Goal: Transaction & Acquisition: Purchase product/service

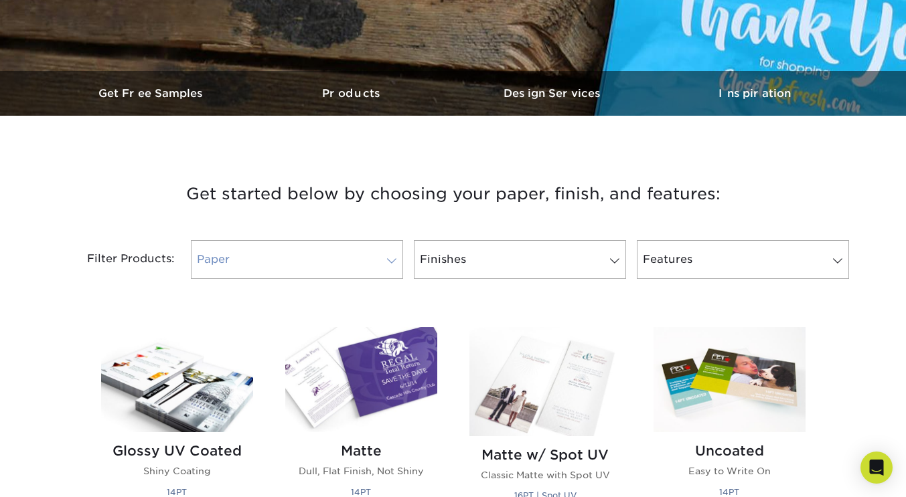
scroll to position [350, 0]
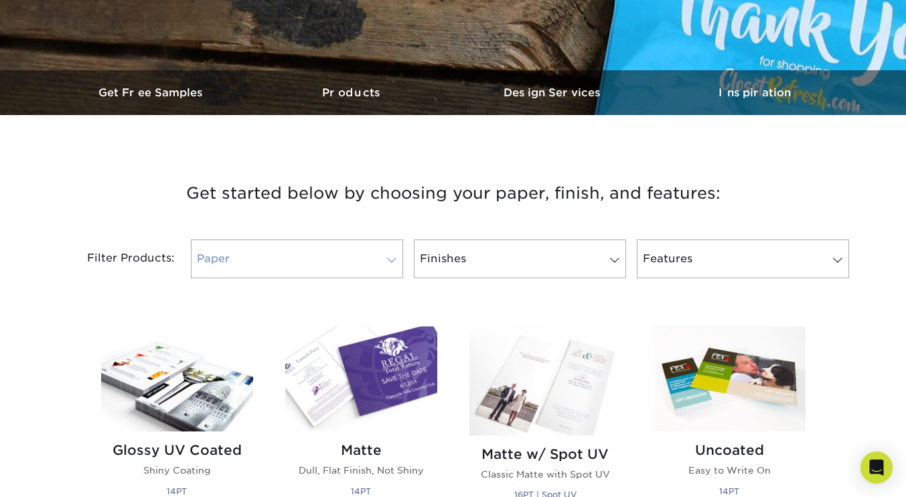
click at [290, 252] on link "Paper" at bounding box center [297, 259] width 212 height 39
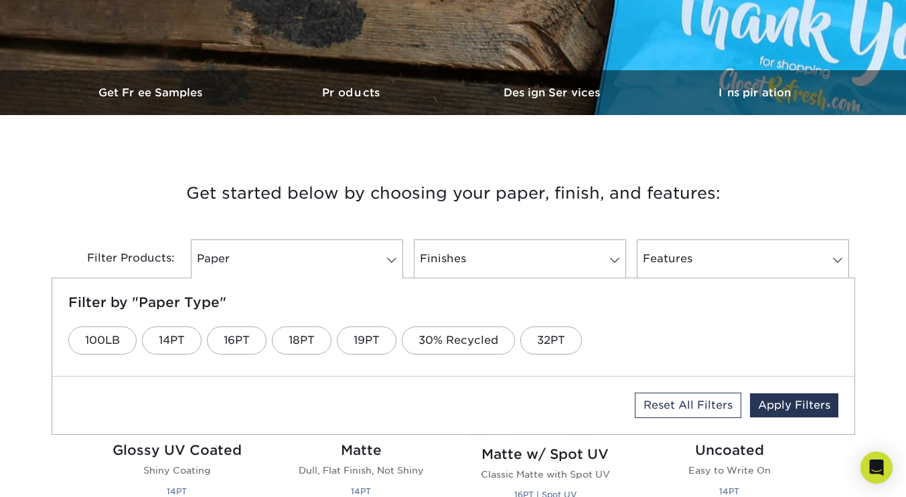
click at [178, 164] on h3 "Get started below by choosing your paper, finish, and features:" at bounding box center [453, 193] width 783 height 60
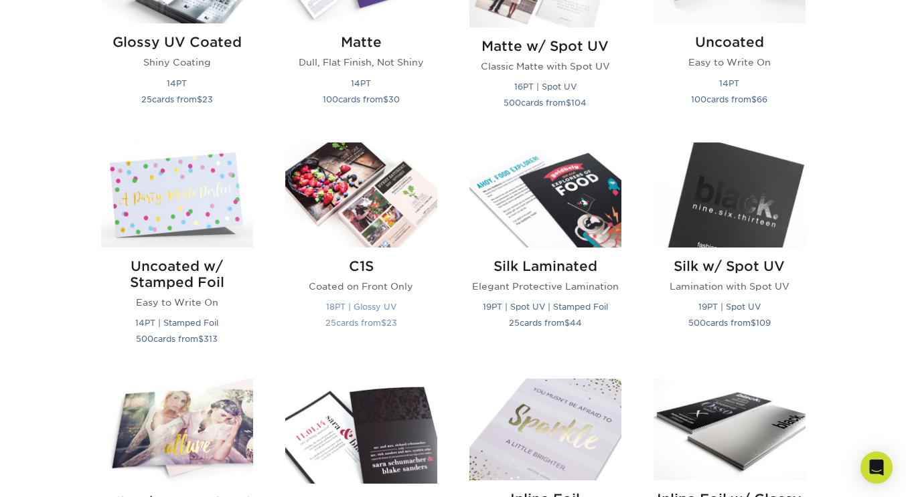
scroll to position [758, 0]
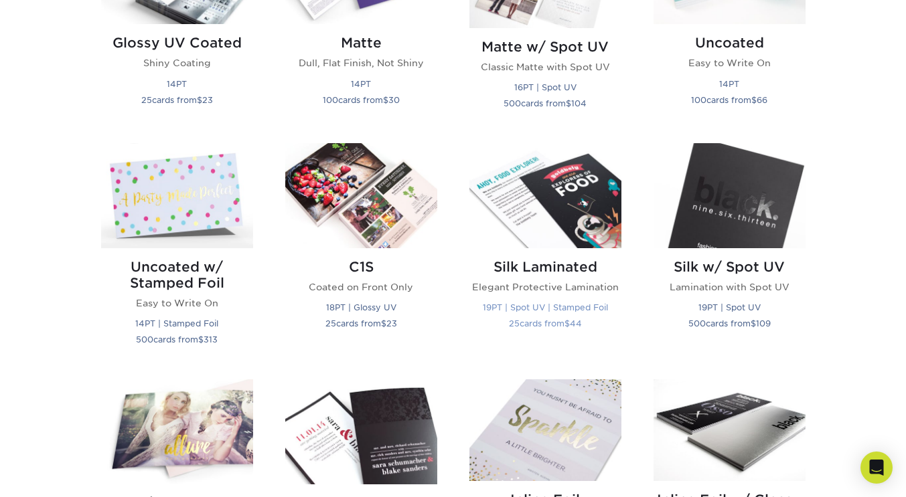
click at [570, 211] on img at bounding box center [545, 195] width 152 height 105
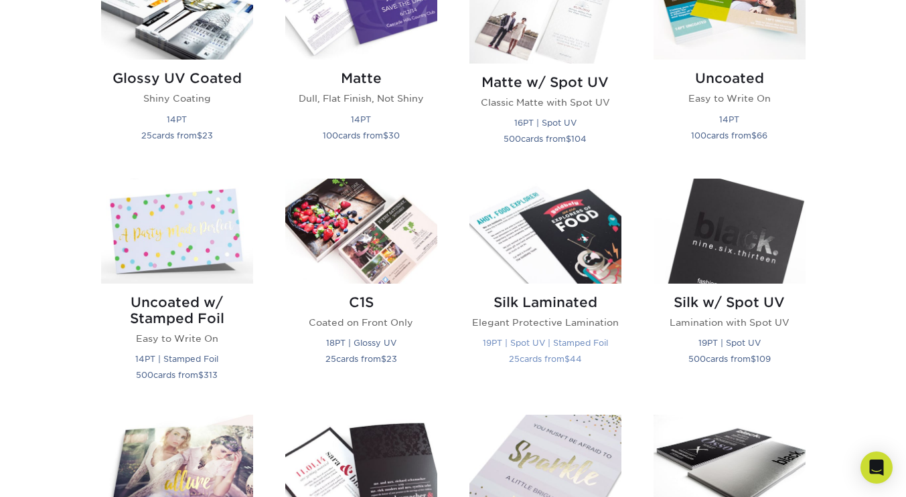
scroll to position [716, 0]
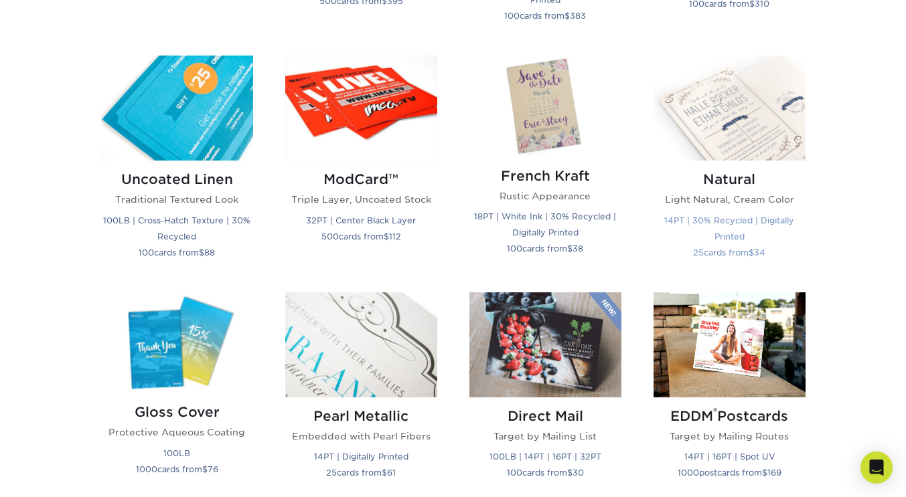
scroll to position [1577, 0]
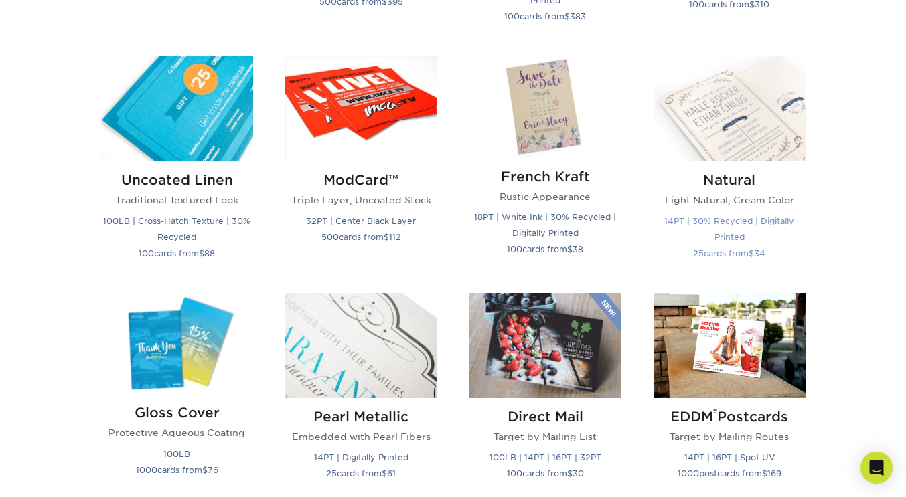
click at [769, 145] on img at bounding box center [729, 108] width 152 height 105
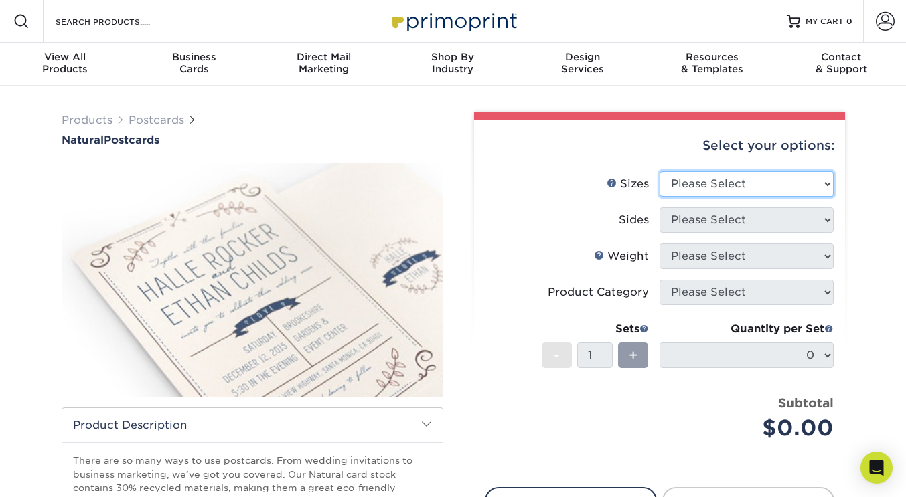
click at [688, 192] on select "Please Select 2" x 4" 2" x 6" 3.5" x 8.5" 4" x 6" 4" x 8.5" 4" x 9" 4.25" x 11"…" at bounding box center [746, 183] width 174 height 25
select select "4.00x6.00"
click at [659, 171] on select "Please Select 2" x 4" 2" x 6" 3.5" x 8.5" 4" x 6" 4" x 8.5" 4" x 9" 4.25" x 11"…" at bounding box center [746, 183] width 174 height 25
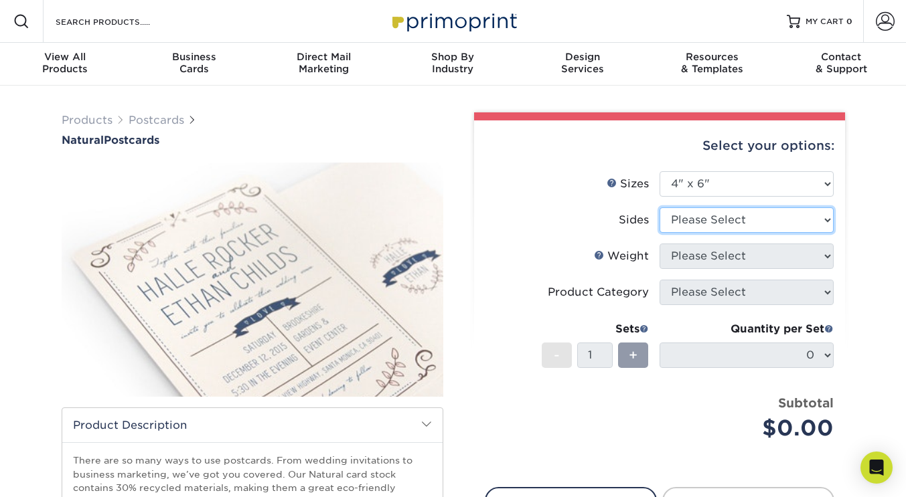
click at [728, 222] on select "Please Select Print Both Sides Print Front Only" at bounding box center [746, 220] width 174 height 25
select select "32d3c223-f82c-492b-b915-ba065a00862f"
click at [659, 208] on select "Please Select Print Both Sides Print Front Only" at bounding box center [746, 220] width 174 height 25
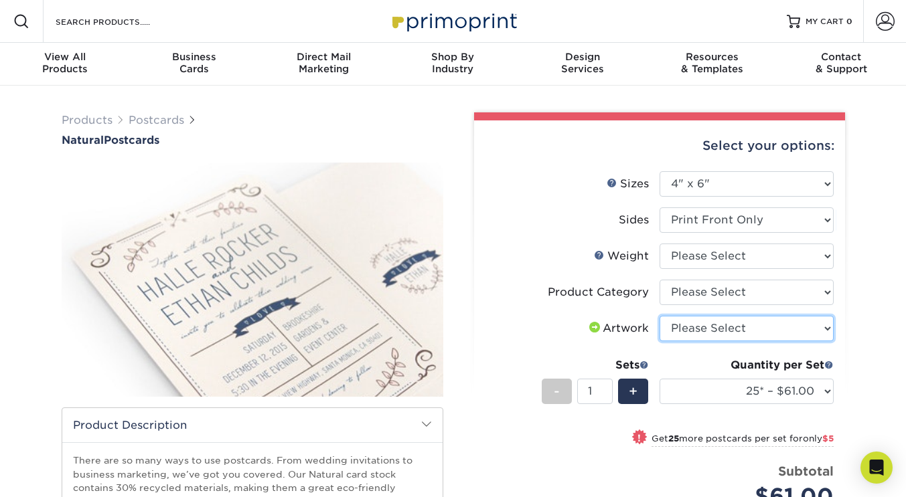
click at [824, 319] on select "Please Select I will upload files I need a design - $150" at bounding box center [746, 328] width 174 height 25
select select "upload"
click at [659, 316] on select "Please Select I will upload files I need a design - $150" at bounding box center [746, 328] width 174 height 25
click at [819, 318] on select "Please Select I will upload files I need a design - $150" at bounding box center [746, 328] width 174 height 25
click at [818, 327] on select "Please Select I will upload files I need a design - $150" at bounding box center [746, 328] width 174 height 25
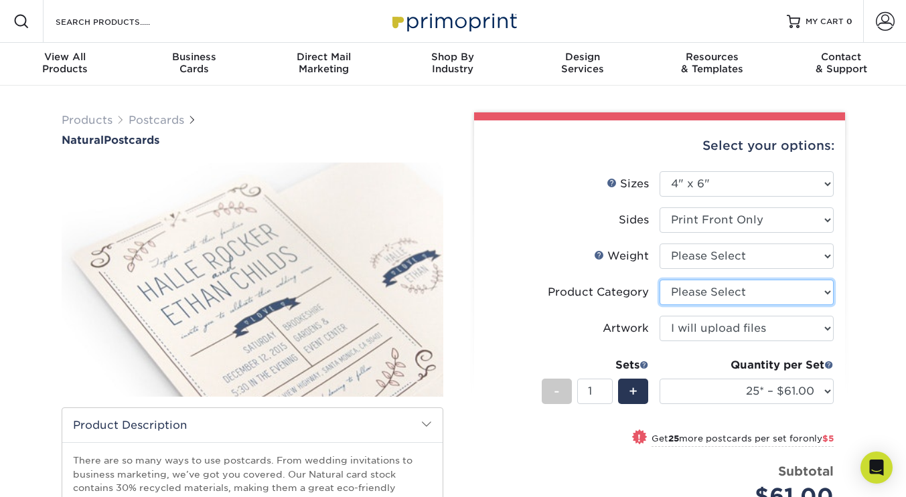
click at [823, 292] on select "Please Select Postcards" at bounding box center [746, 292] width 174 height 25
select select "9b7272e0-d6c8-4c3c-8e97-d3a1bcdab858"
click at [659, 280] on select "Please Select Postcards" at bounding box center [746, 292] width 174 height 25
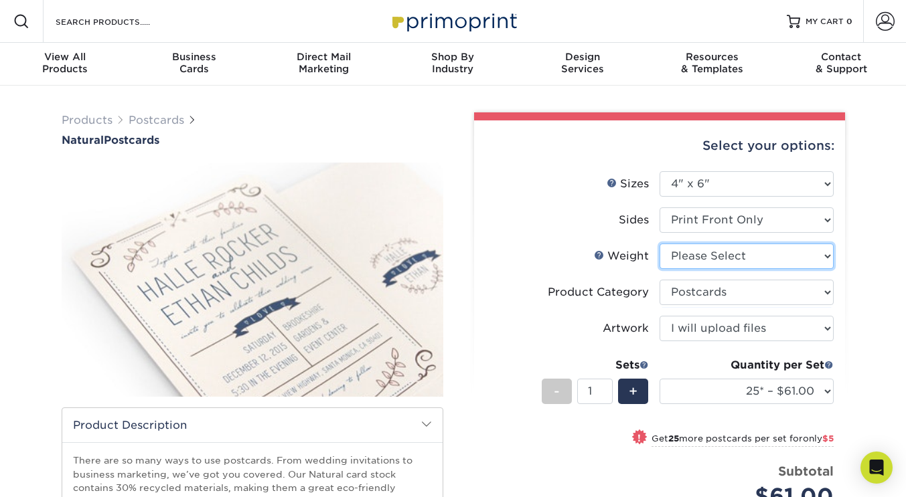
click at [811, 256] on select "Please Select 14PTNT" at bounding box center [746, 256] width 174 height 25
select select "14PTNT"
click at [659, 244] on select "Please Select 14PTNT" at bounding box center [746, 256] width 174 height 25
select select "-1"
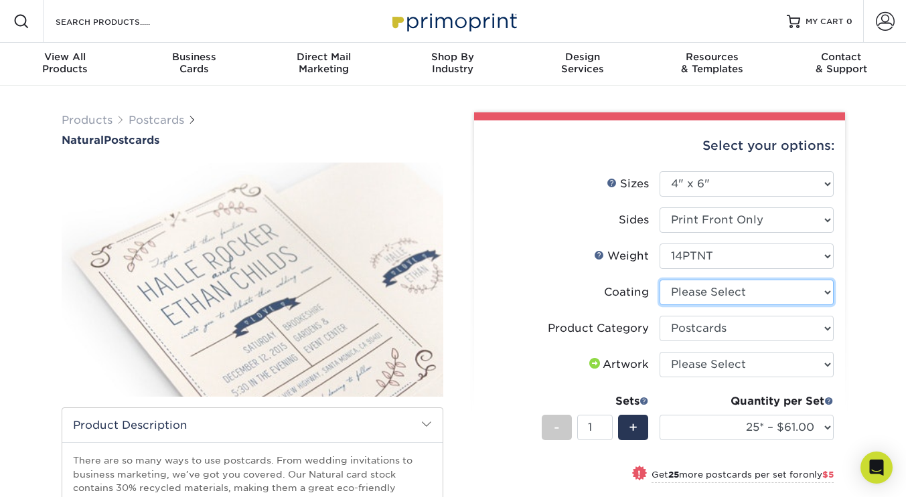
click at [831, 298] on select at bounding box center [746, 292] width 174 height 25
select select "3e7618de-abca-4bda-9f97-8b9129e913d8"
click at [659, 280] on select at bounding box center [746, 292] width 174 height 25
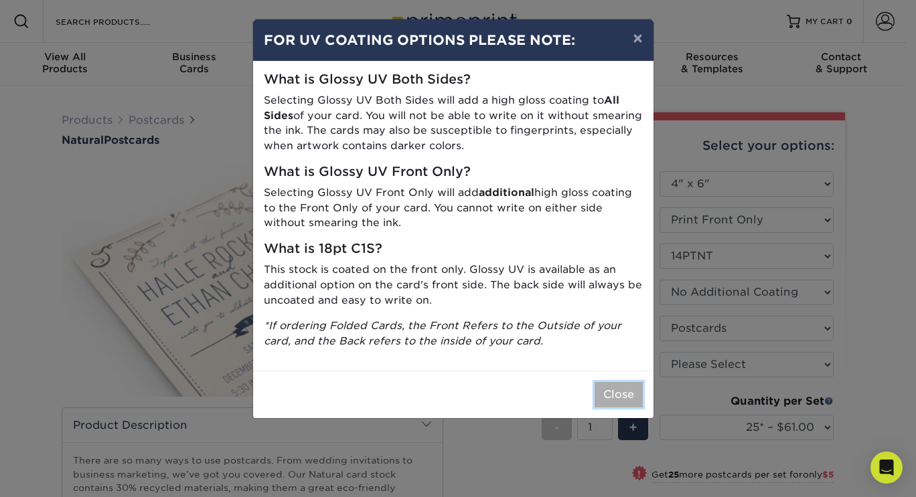
click at [619, 386] on button "Close" at bounding box center [618, 394] width 48 height 25
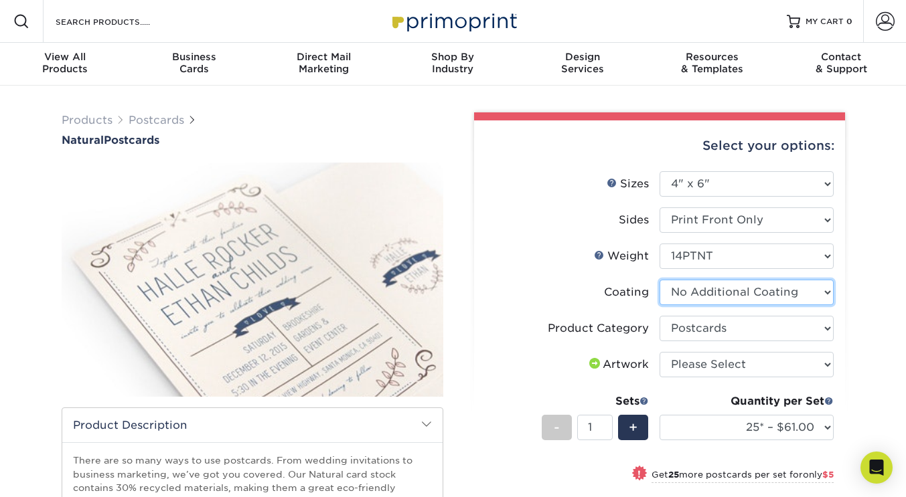
click at [770, 291] on select at bounding box center [746, 292] width 174 height 25
click at [659, 280] on select at bounding box center [746, 292] width 174 height 25
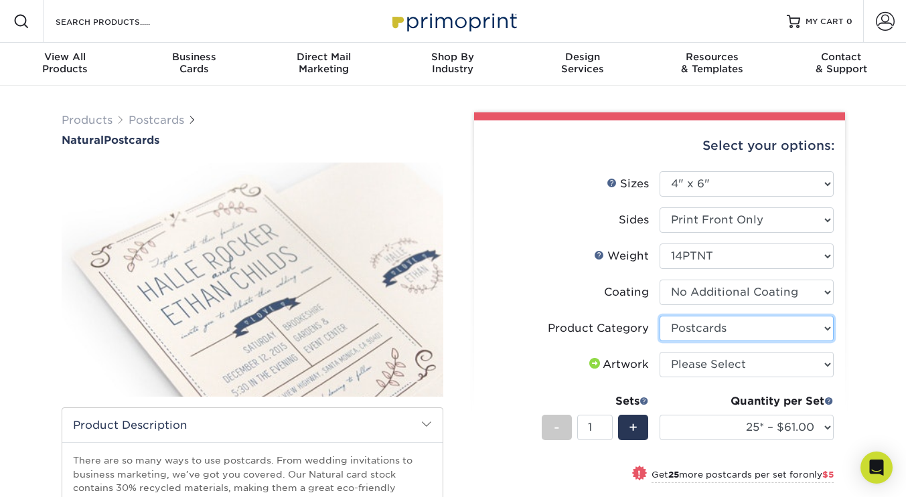
click at [729, 329] on select "Please Select Postcards" at bounding box center [746, 328] width 174 height 25
click at [560, 327] on div "Product Category" at bounding box center [598, 329] width 101 height 16
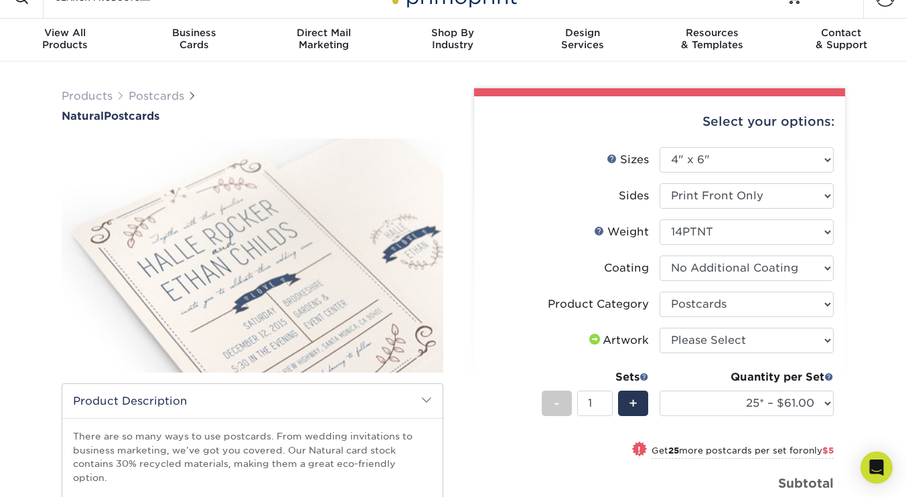
scroll to position [28, 0]
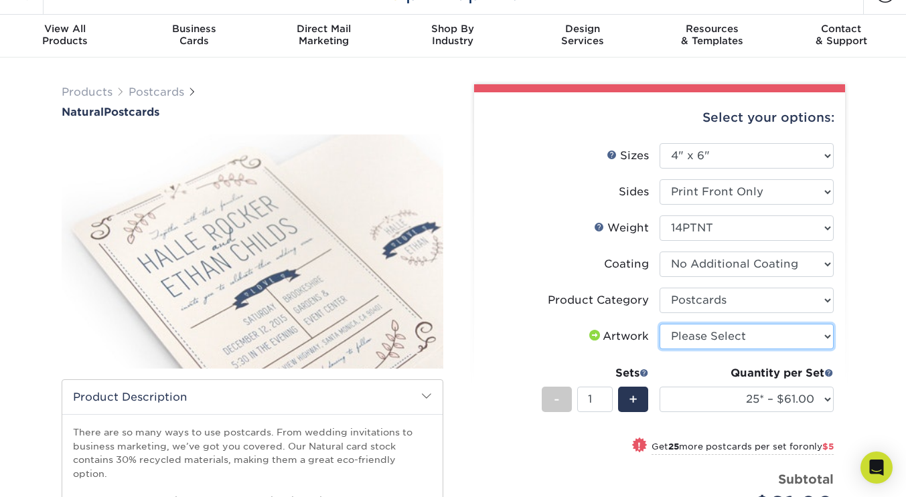
click at [694, 340] on select "Please Select I will upload files I need a design - $150" at bounding box center [746, 336] width 174 height 25
select select "upload"
click at [659, 324] on select "Please Select I will upload files I need a design - $150" at bounding box center [746, 336] width 174 height 25
click at [490, 309] on label "Product Category" at bounding box center [572, 300] width 174 height 25
click at [599, 225] on link "Weight Help" at bounding box center [599, 227] width 11 height 11
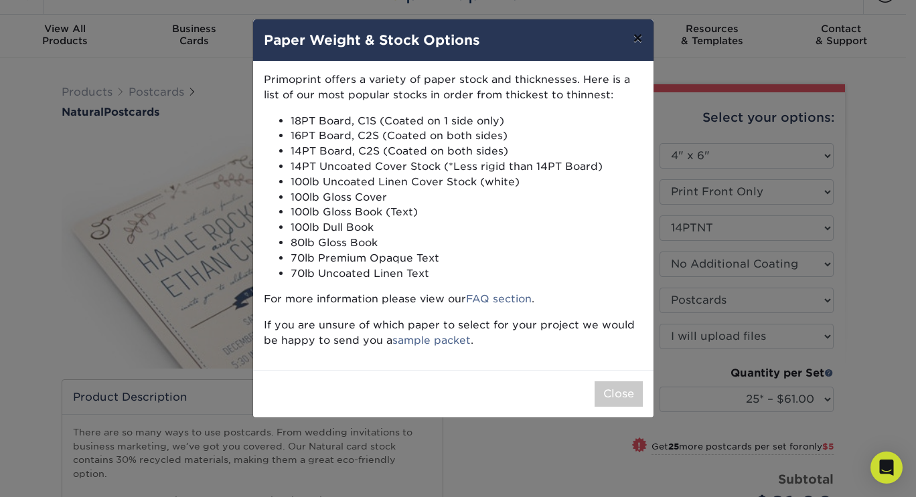
click at [631, 47] on button "×" at bounding box center [637, 37] width 31 height 37
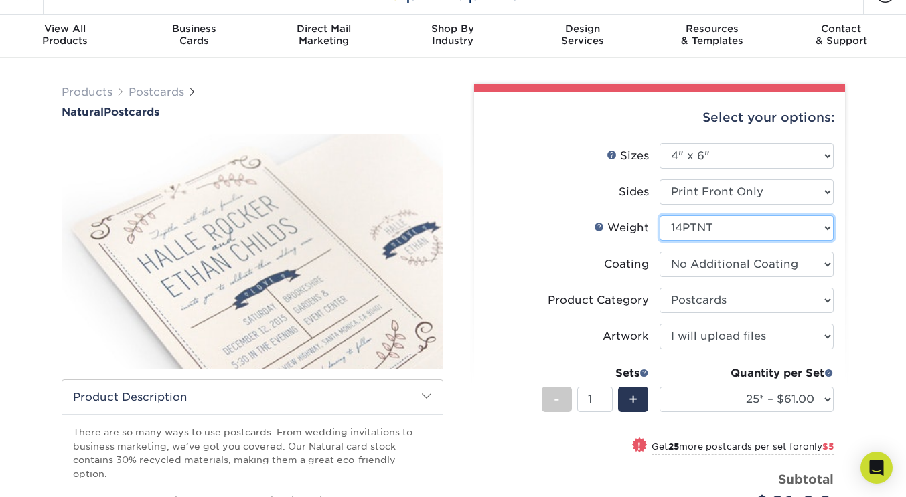
click at [704, 222] on select "Please Select 14PTNT" at bounding box center [746, 228] width 174 height 25
click at [746, 188] on select "Please Select Print Both Sides Print Front Only" at bounding box center [746, 191] width 174 height 25
click at [862, 188] on div "Products Postcards Natural Postcards 25 $" at bounding box center [453, 402] width 906 height 689
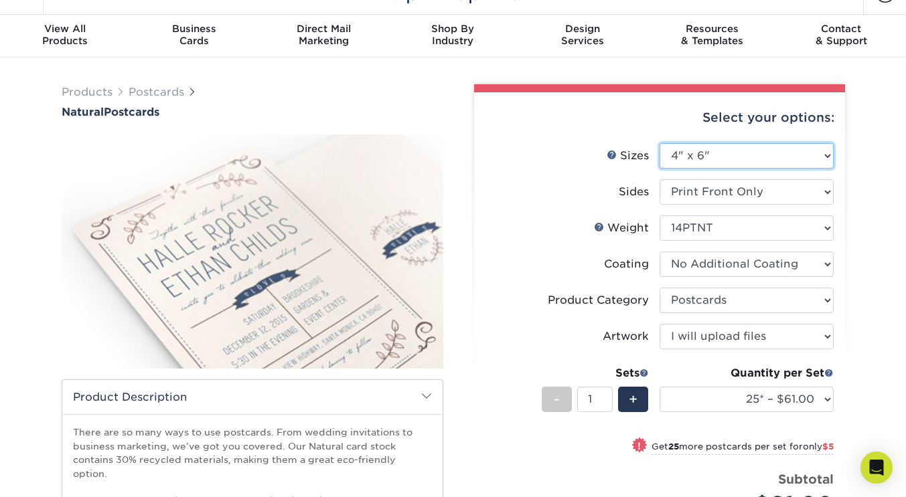
click at [803, 153] on select "Please Select 2" x 4" 2" x 6" 3.5" x 8.5" 4" x 6" 4" x 8.5" 4" x 9" 4.25" x 11"…" at bounding box center [746, 155] width 174 height 25
click at [868, 179] on div "Products Postcards Natural Postcards 25 $" at bounding box center [453, 402] width 906 height 689
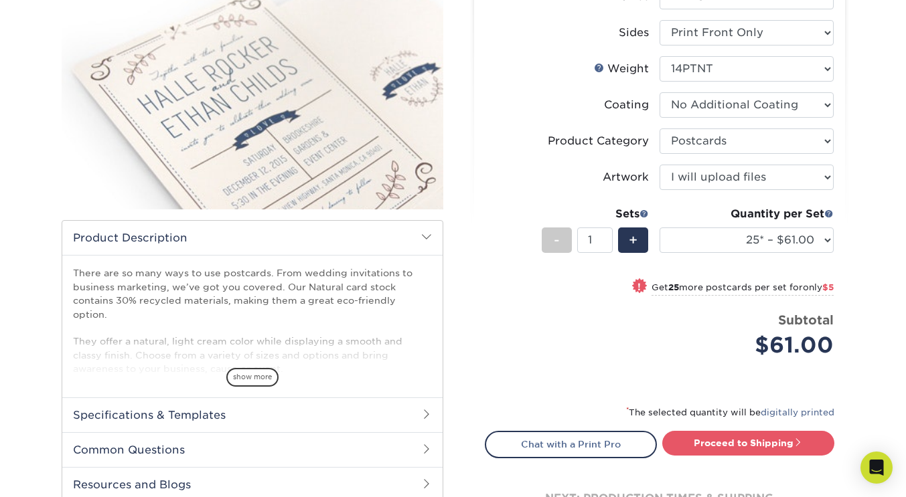
scroll to position [189, 0]
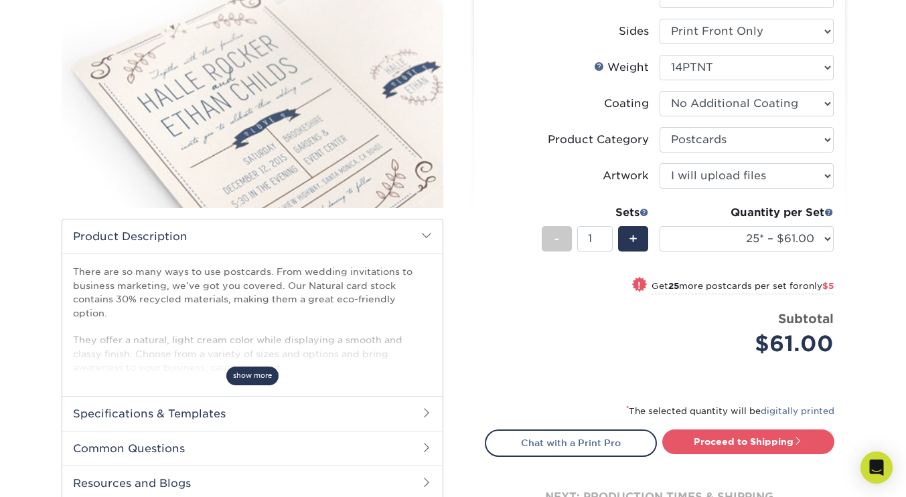
click at [252, 367] on span "show more" at bounding box center [252, 376] width 52 height 18
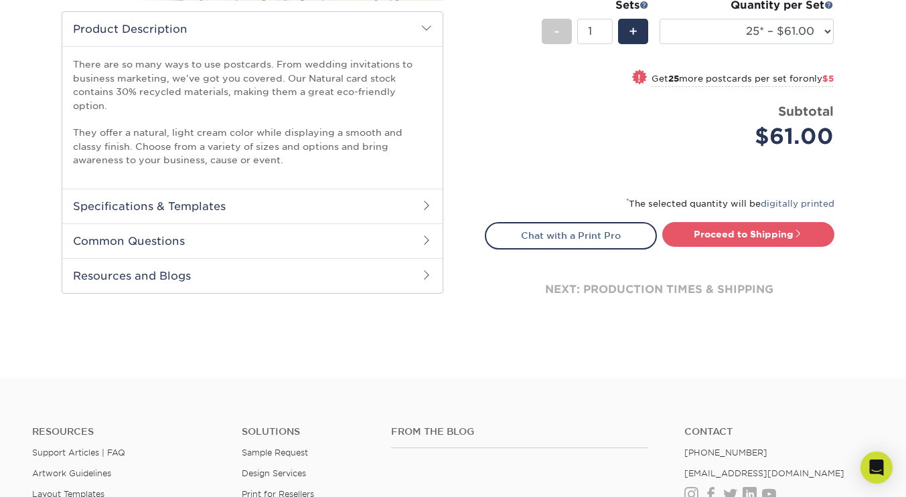
scroll to position [0, 0]
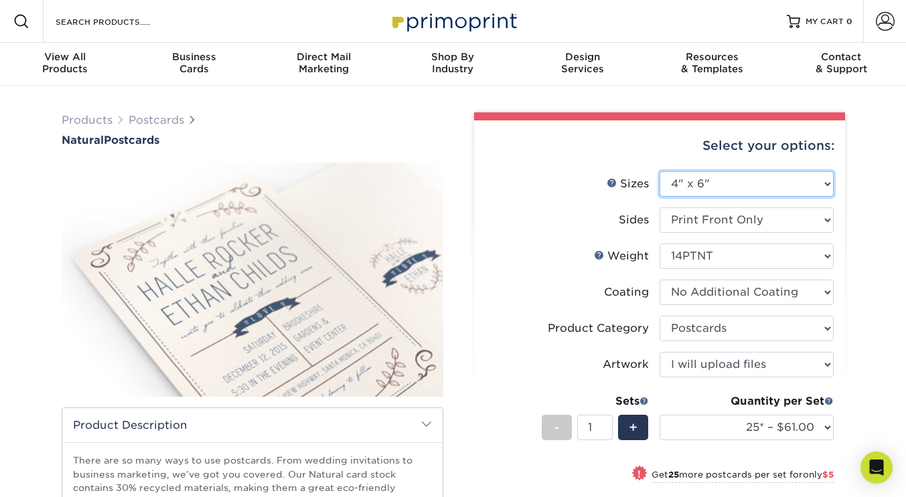
click at [682, 180] on select "Please Select 2" x 4" 2" x 6" 3.5" x 8.5" 4" x 6" 4" x 8.5" 4" x 9" 4.25" x 11"…" at bounding box center [746, 183] width 174 height 25
click at [659, 171] on select "Please Select 2" x 4" 2" x 6" 3.5" x 8.5" 4" x 6" 4" x 8.5" 4" x 9" 4.25" x 11"…" at bounding box center [746, 183] width 174 height 25
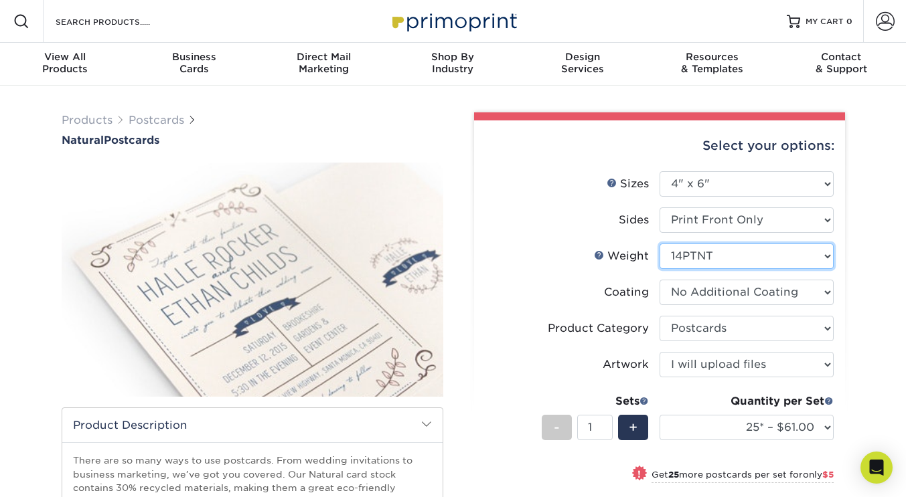
click at [760, 256] on select "Please Select 14PTNT" at bounding box center [746, 256] width 174 height 25
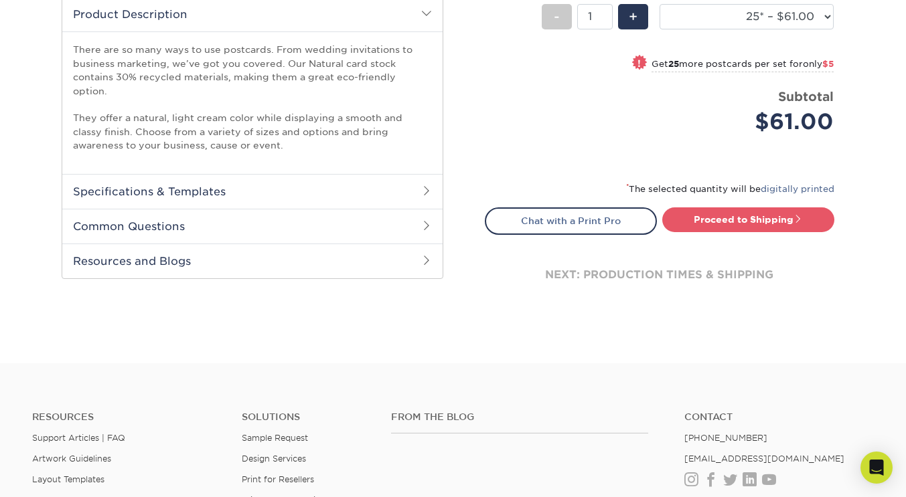
scroll to position [412, 0]
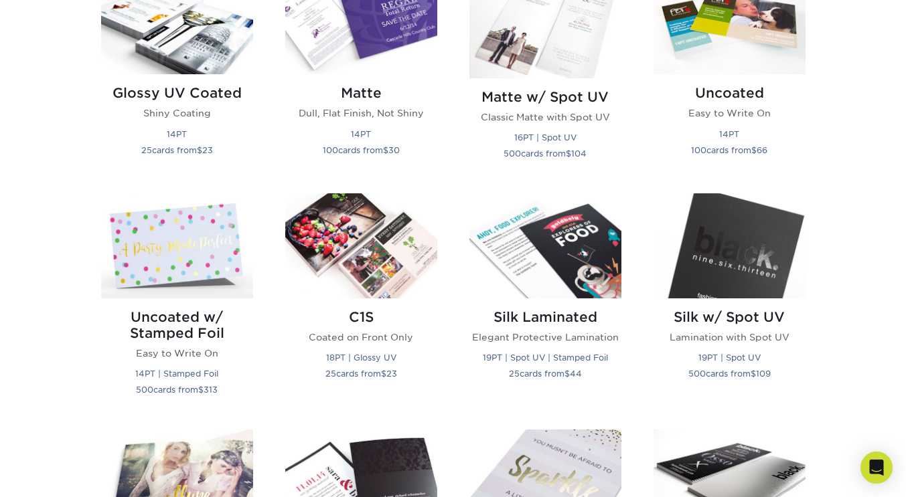
scroll to position [706, 0]
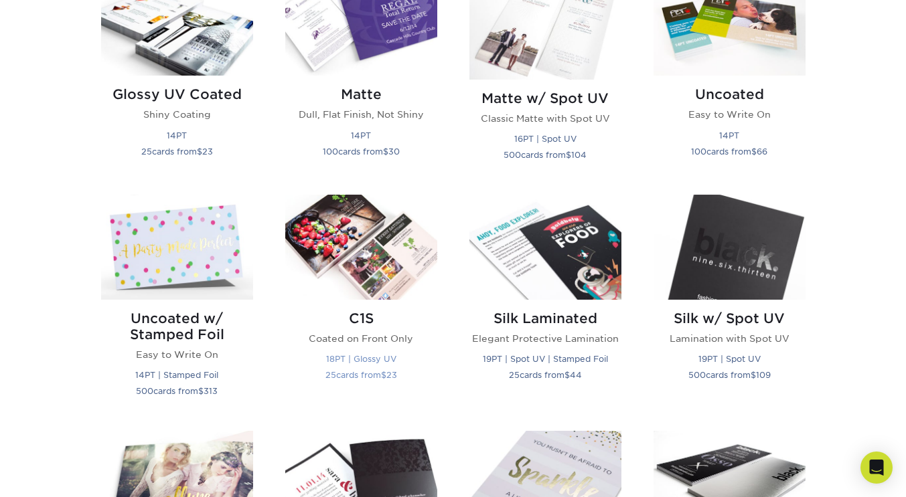
click at [381, 334] on p "Coated on Front Only" at bounding box center [361, 338] width 152 height 13
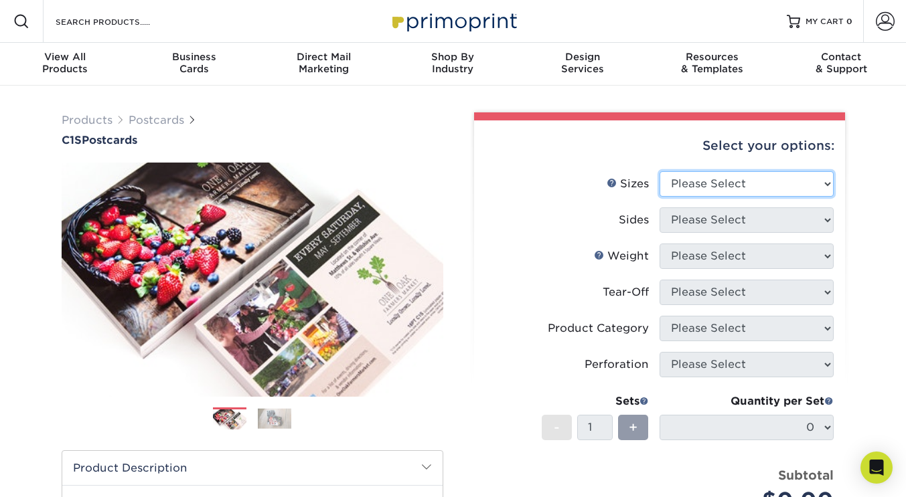
click at [704, 183] on select "Please Select 2" x 6" 2" x 8" 2.12" x 5.5" 2.75" x 4.25" 2.75" x 8.5" 3" x 3" 3…" at bounding box center [746, 183] width 174 height 25
click at [560, 242] on li "Sides Please Select" at bounding box center [659, 226] width 348 height 36
click at [820, 239] on li "Sides Please Select" at bounding box center [659, 226] width 348 height 36
click at [820, 240] on li "Sides Please Select" at bounding box center [659, 226] width 348 height 36
click at [813, 168] on div "Select your options:" at bounding box center [659, 145] width 349 height 51
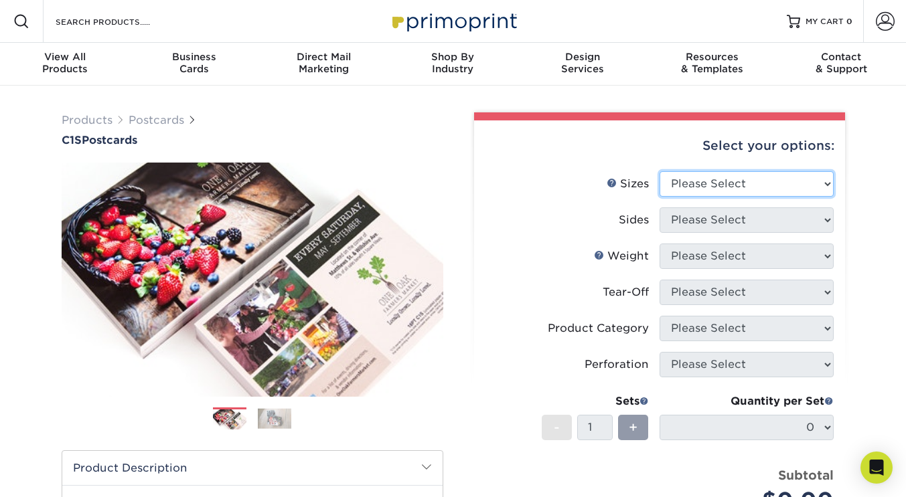
click at [828, 184] on select "Please Select 2" x 6" 2" x 8" 2.12" x 5.5" 2.75" x 4.25" 2.75" x 8.5" 3" x 3" 3…" at bounding box center [746, 183] width 174 height 25
select select "4.00x5.00"
click at [659, 171] on select "Please Select 2" x 6" 2" x 8" 2.12" x 5.5" 2.75" x 4.25" 2.75" x 8.5" 3" x 3" 3…" at bounding box center [746, 183] width 174 height 25
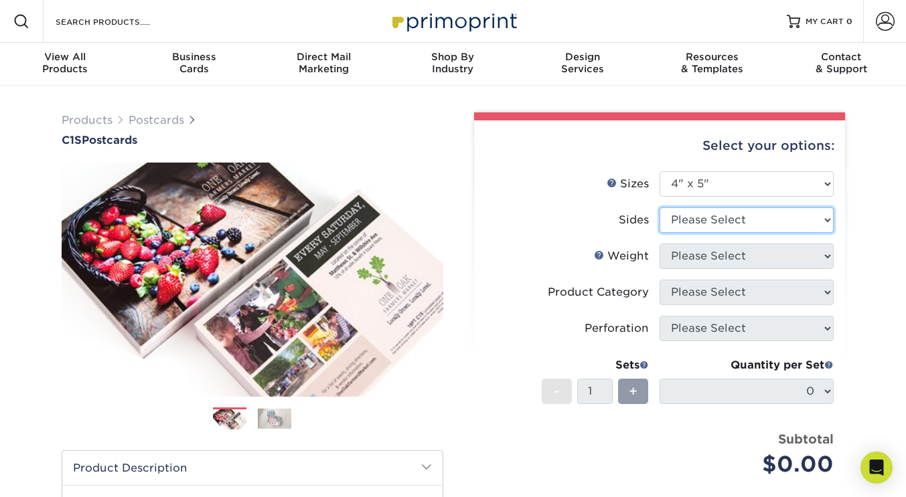
click at [782, 211] on select "Please Select Print Both Sides Print Front Only" at bounding box center [746, 220] width 174 height 25
select select "32d3c223-f82c-492b-b915-ba065a00862f"
click at [659, 208] on select "Please Select Print Both Sides Print Front Only" at bounding box center [746, 220] width 174 height 25
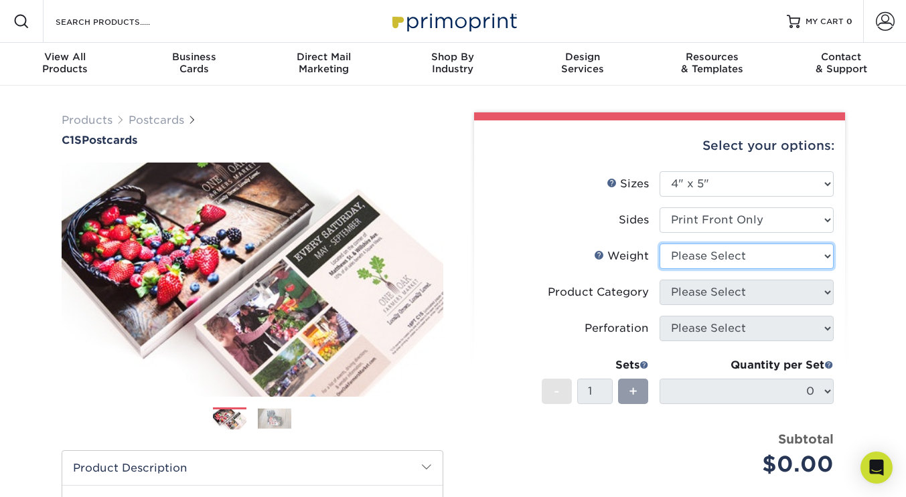
click at [742, 259] on select "Please Select 18PT C1S" at bounding box center [746, 256] width 174 height 25
select select "18PTC1S"
click at [659, 244] on select "Please Select 18PT C1S" at bounding box center [746, 256] width 174 height 25
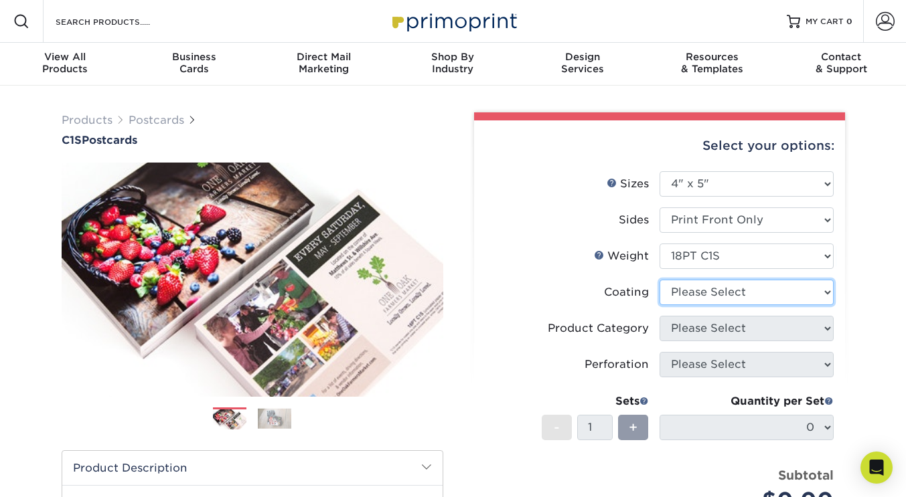
click at [723, 292] on select at bounding box center [746, 292] width 174 height 25
click at [659, 280] on select at bounding box center [746, 292] width 174 height 25
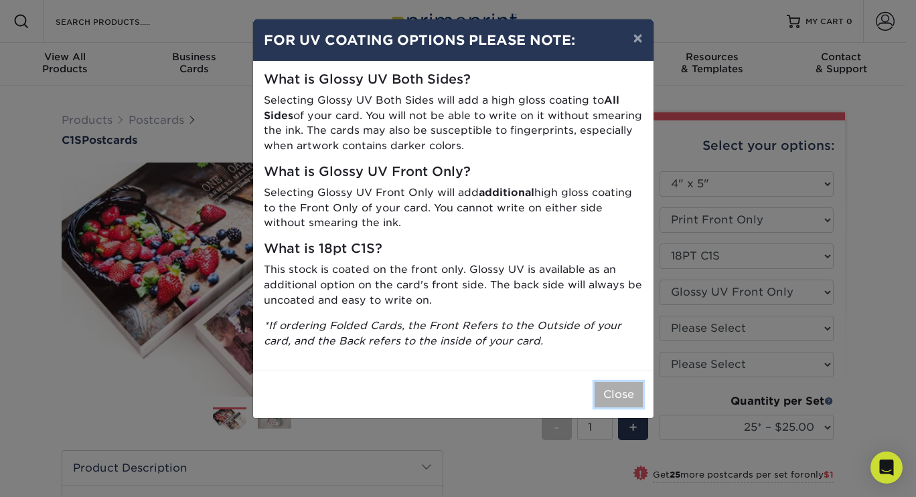
click at [626, 392] on button "Close" at bounding box center [618, 394] width 48 height 25
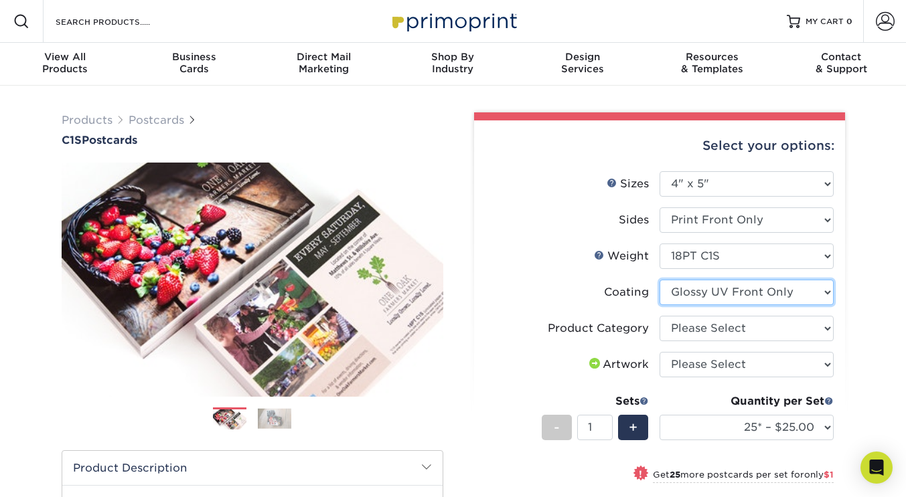
click at [745, 300] on select at bounding box center [746, 292] width 174 height 25
select select "3e7618de-abca-4bda-9f97-8b9129e913d8"
click at [659, 280] on select at bounding box center [746, 292] width 174 height 25
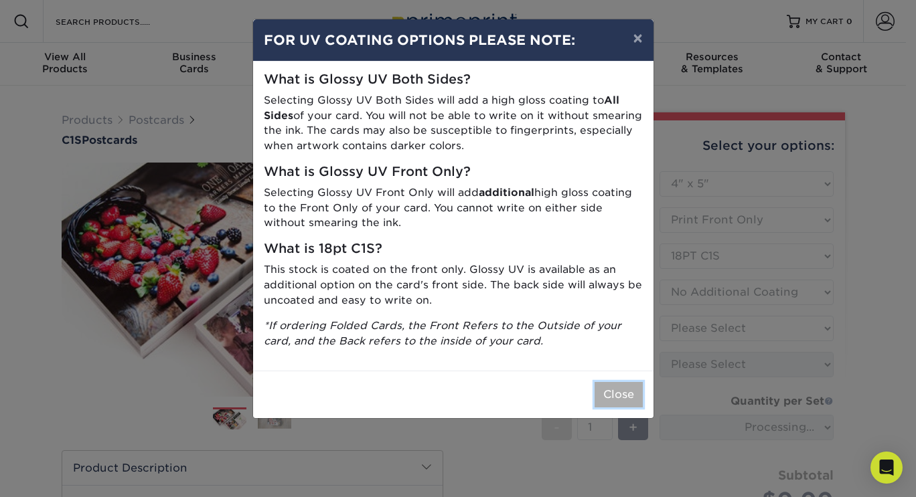
click at [629, 390] on button "Close" at bounding box center [618, 394] width 48 height 25
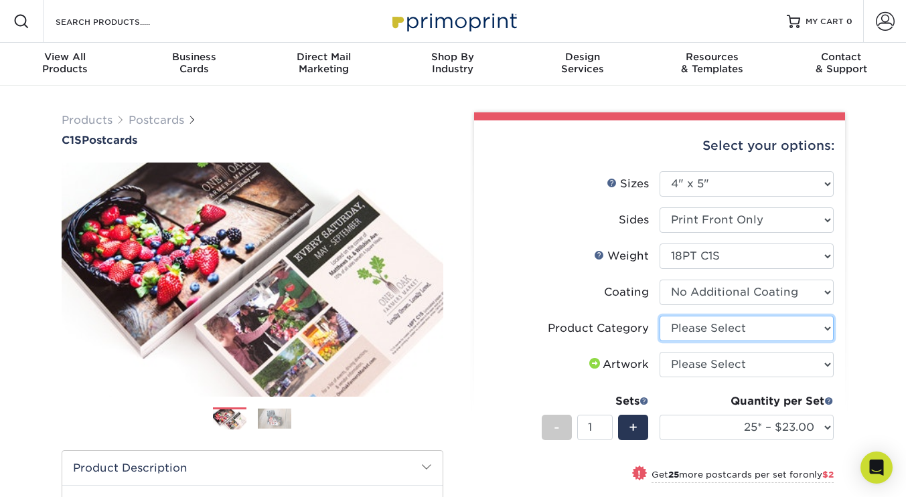
click at [699, 321] on select "Please Select Postcards" at bounding box center [746, 328] width 174 height 25
select select "9b7272e0-d6c8-4c3c-8e97-d3a1bcdab858"
click at [659, 316] on select "Please Select Postcards" at bounding box center [746, 328] width 174 height 25
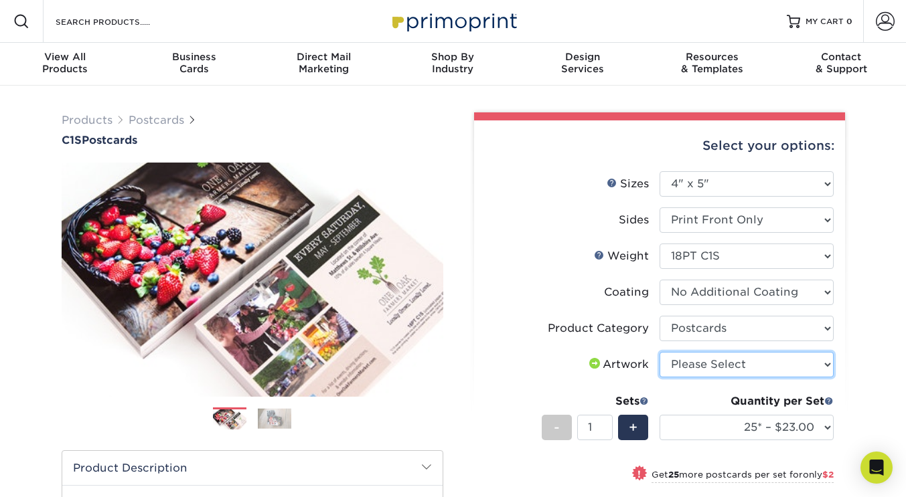
click at [740, 368] on select "Please Select I will upload files I need a design - $150" at bounding box center [746, 364] width 174 height 25
select select "upload"
click at [659, 352] on select "Please Select I will upload files I need a design - $150" at bounding box center [746, 364] width 174 height 25
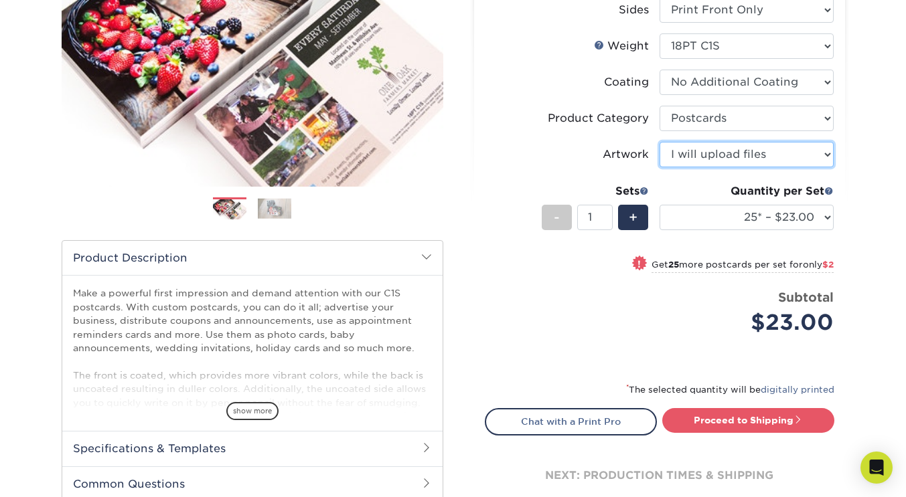
scroll to position [294, 0]
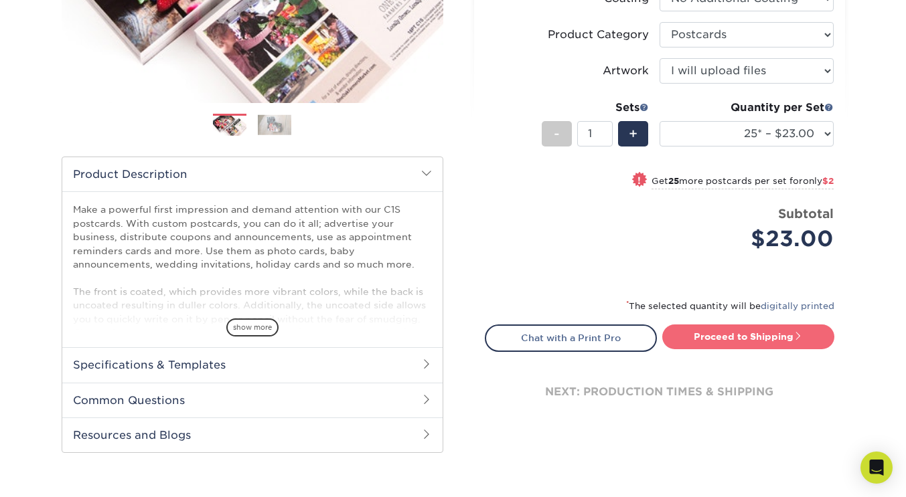
click at [762, 339] on link "Proceed to Shipping" at bounding box center [748, 337] width 172 height 24
type input "Set 1"
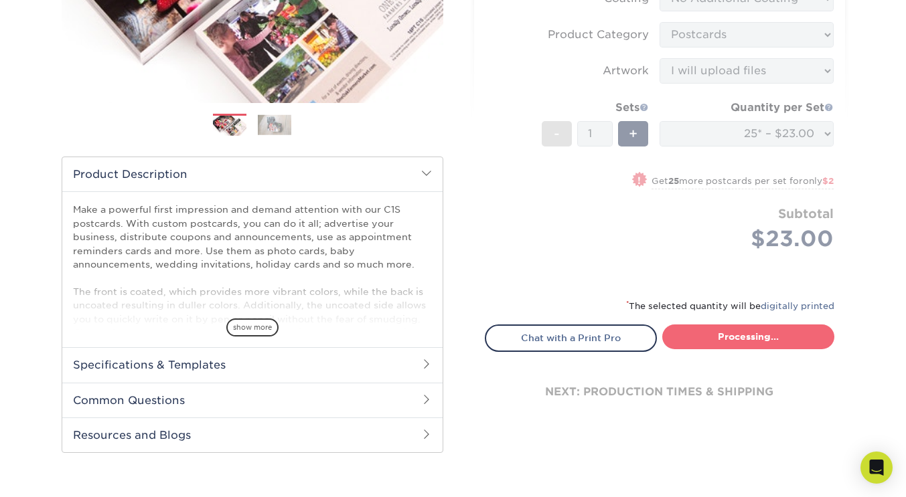
select select "69849da6-4d31-46bc-a30e-2fcdd2ae636c"
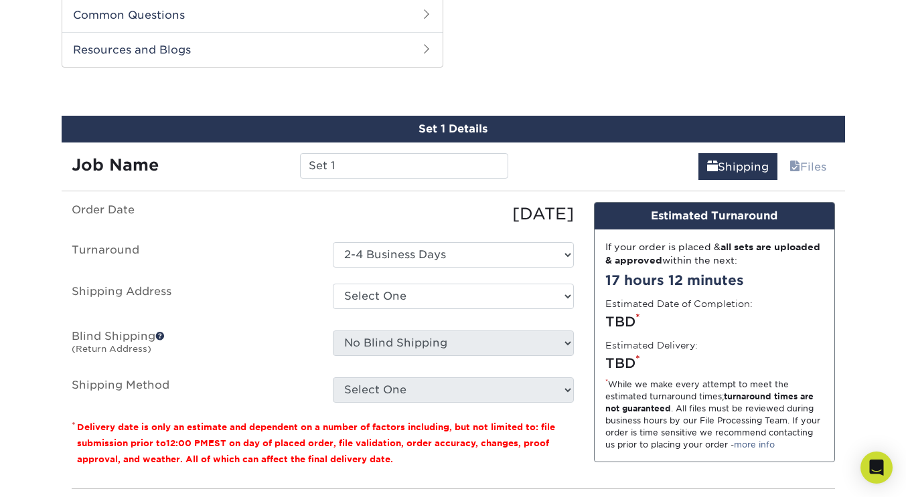
scroll to position [681, 0]
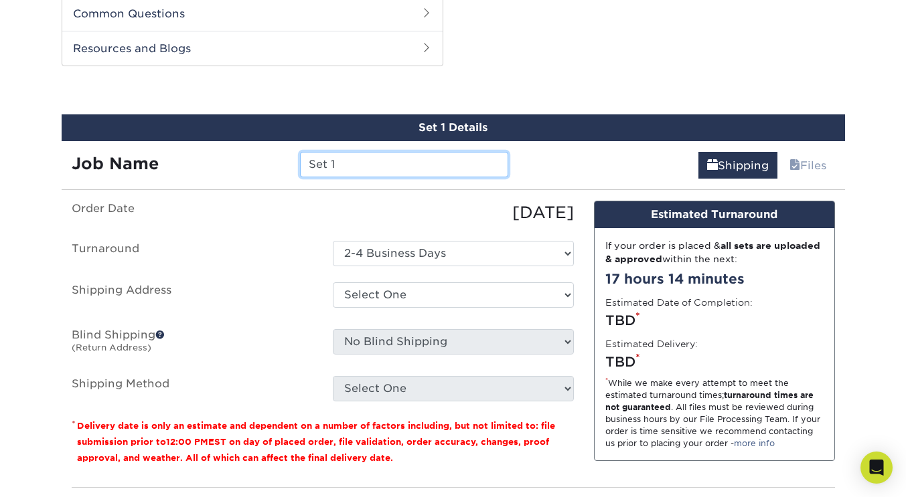
click at [420, 161] on input "Set 1" at bounding box center [404, 164] width 208 height 25
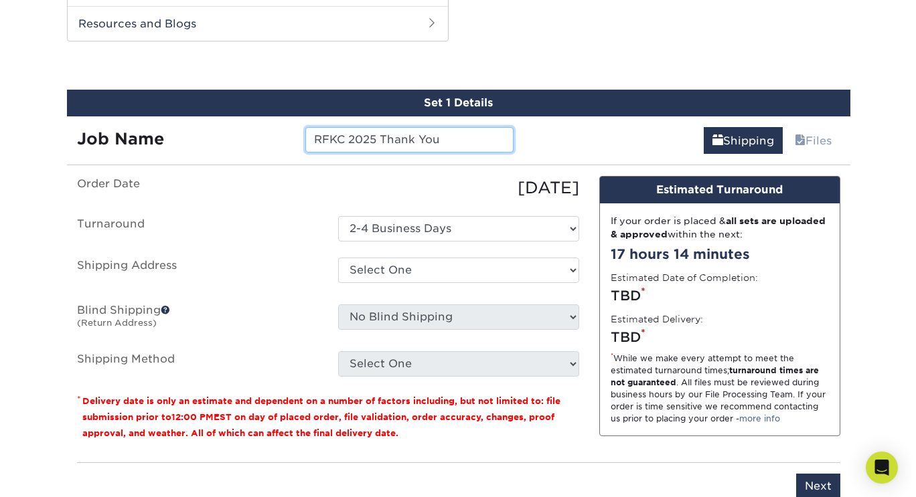
scroll to position [706, 0]
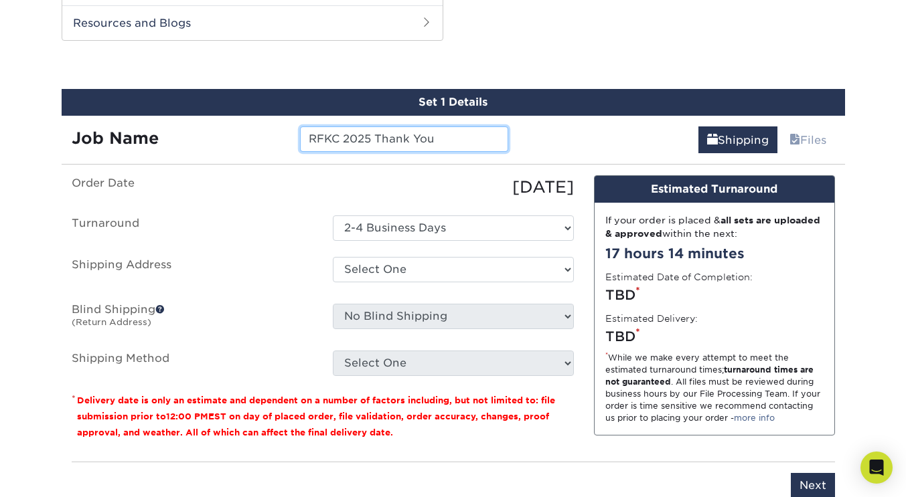
type input "RFKC 2025 Thank You"
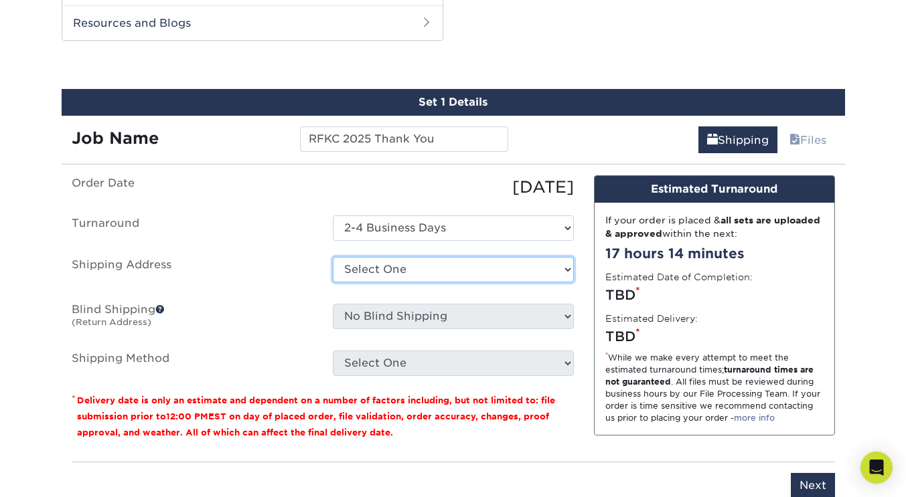
click at [508, 265] on select "Select One + Add New Address - Login" at bounding box center [453, 269] width 241 height 25
click at [538, 248] on ul "Order Date [DATE] [GEOGRAPHIC_DATA] Select One 2-4 Business Days Shipping Addre…" at bounding box center [323, 275] width 502 height 201
click at [503, 266] on select "Select One + Add New Address - Login" at bounding box center [453, 269] width 241 height 25
select select "newaddress"
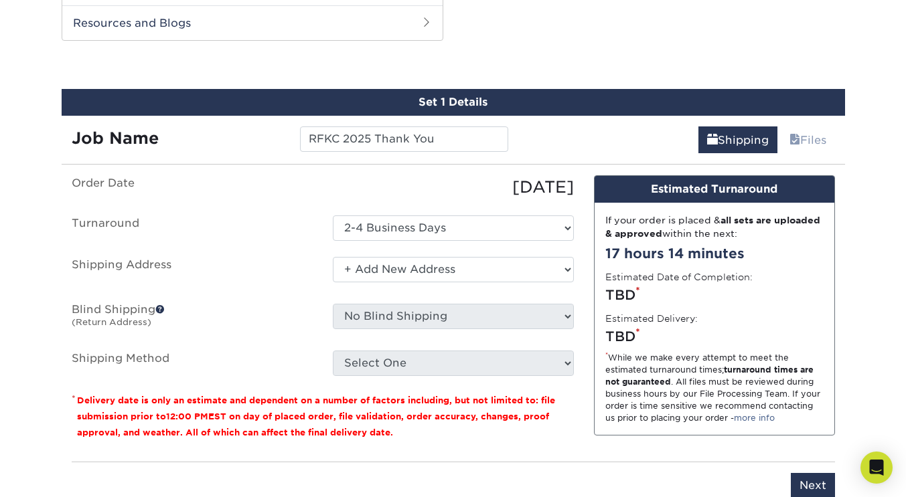
click at [333, 257] on select "Select One + Add New Address - Login" at bounding box center [453, 269] width 241 height 25
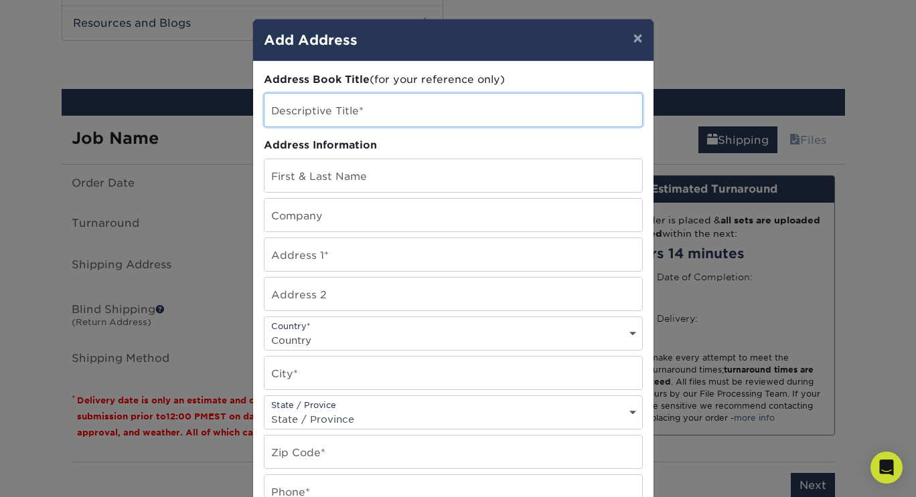
click at [397, 113] on input "text" at bounding box center [453, 110] width 378 height 33
type input "Main"
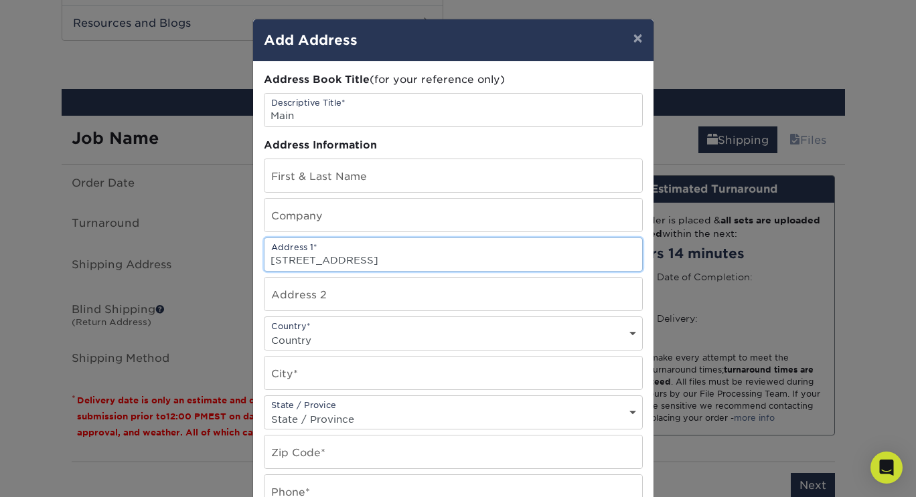
type input "[STREET_ADDRESS]"
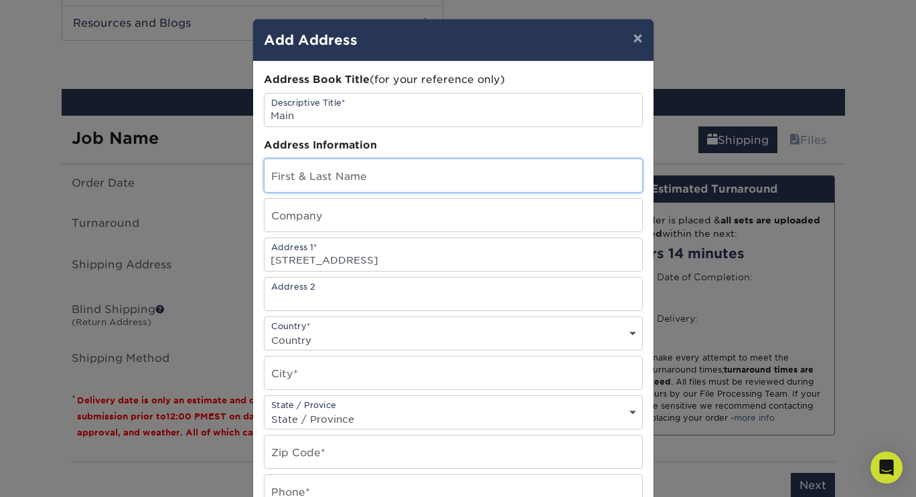
click at [374, 191] on input "text" at bounding box center [453, 175] width 378 height 33
type input "[PERSON_NAME]"
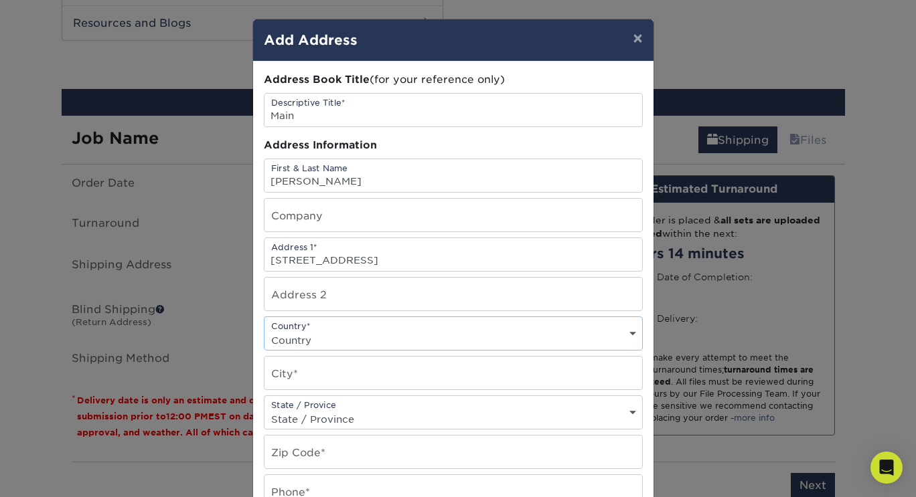
select select "US"
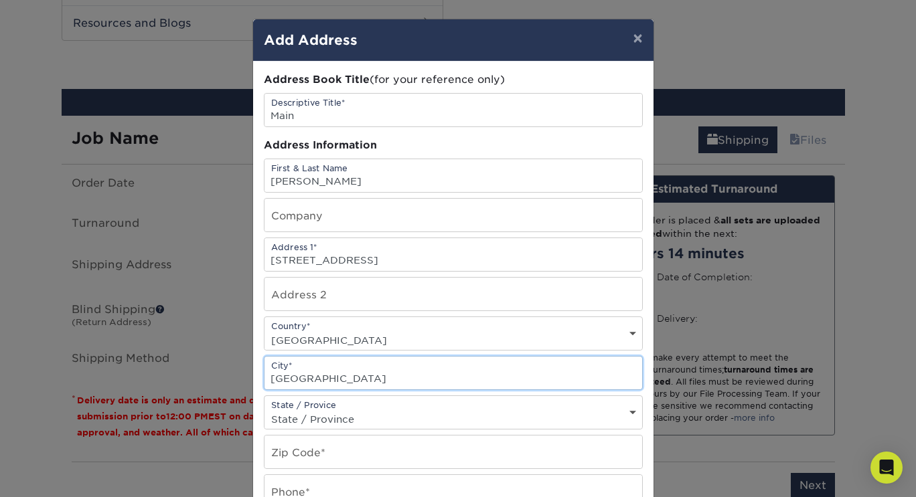
type input "[GEOGRAPHIC_DATA]"
select select "CA"
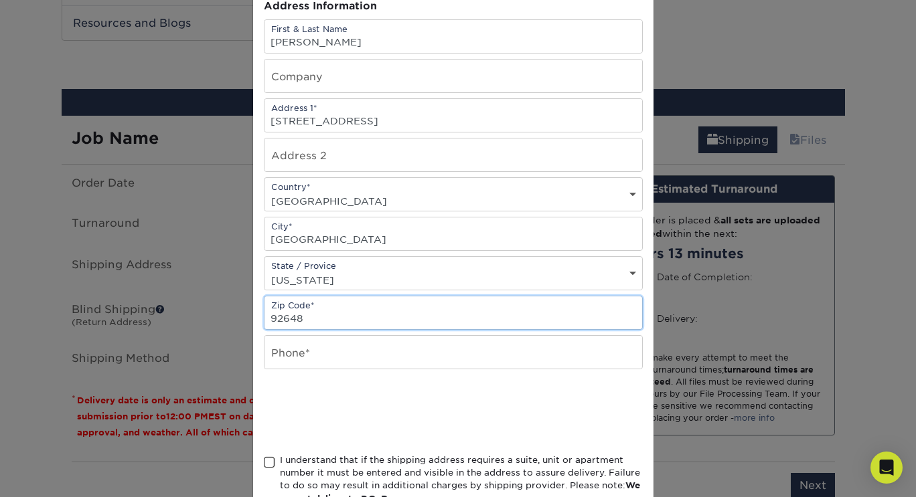
scroll to position [140, 0]
type input "92648"
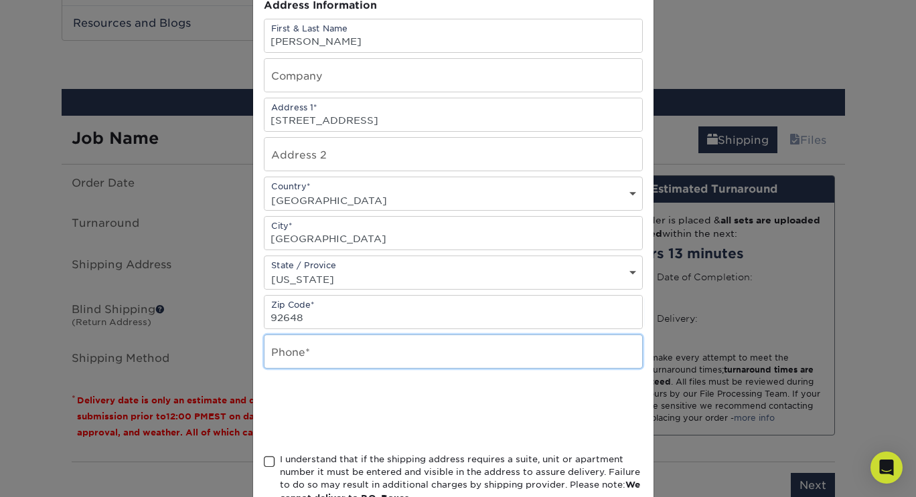
click at [317, 360] on input "text" at bounding box center [453, 351] width 378 height 33
type input "6265248815"
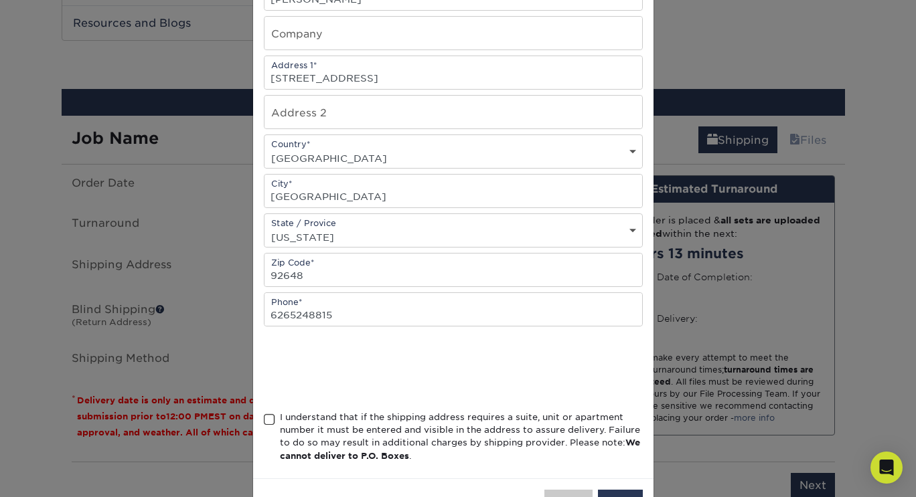
scroll to position [230, 0]
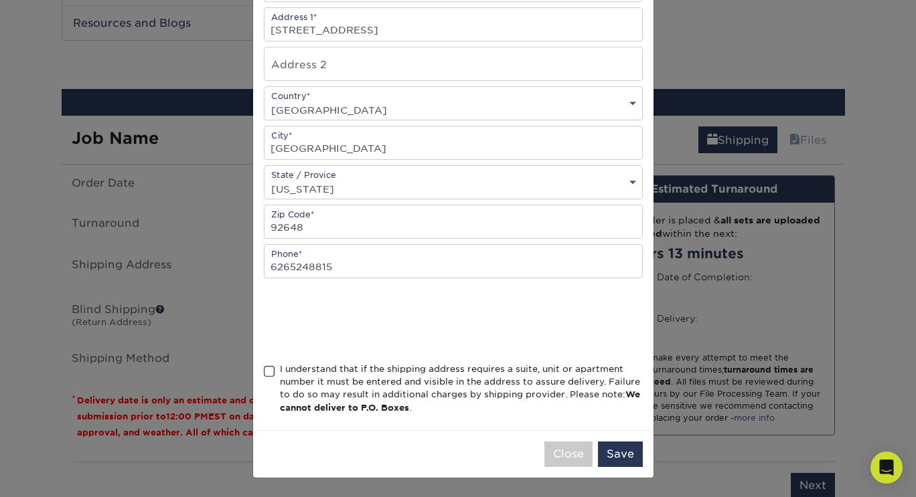
click at [264, 368] on span at bounding box center [269, 372] width 11 height 13
click at [0, 0] on input "I understand that if the shipping address requires a suite, unit or apartment n…" at bounding box center [0, 0] width 0 height 0
click at [602, 465] on button "Save" at bounding box center [620, 454] width 45 height 25
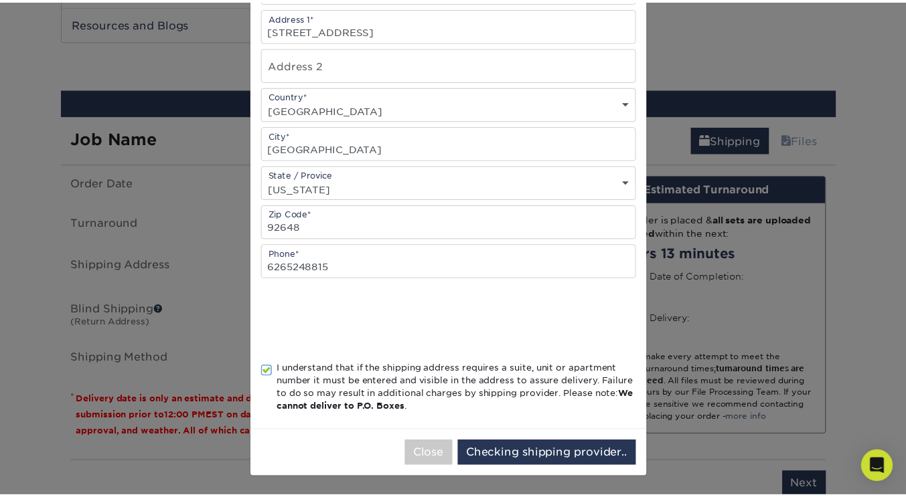
scroll to position [0, 0]
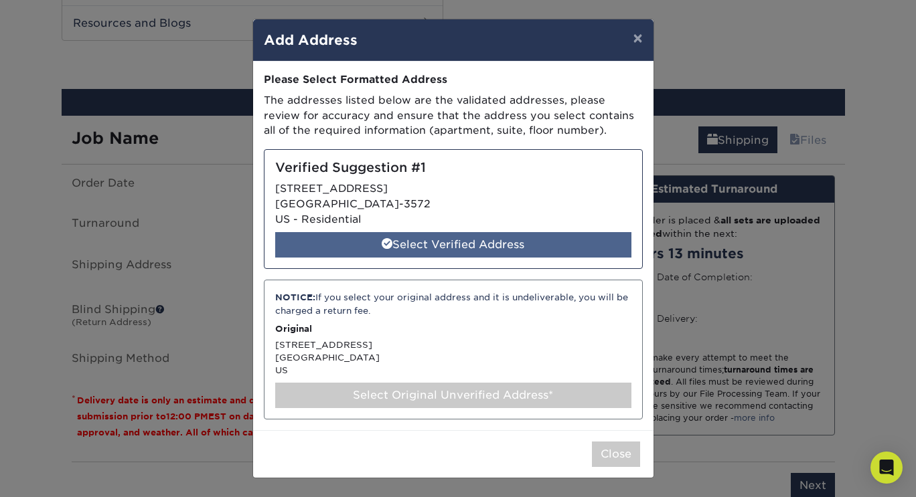
click at [487, 250] on div "Select Verified Address" at bounding box center [453, 244] width 356 height 25
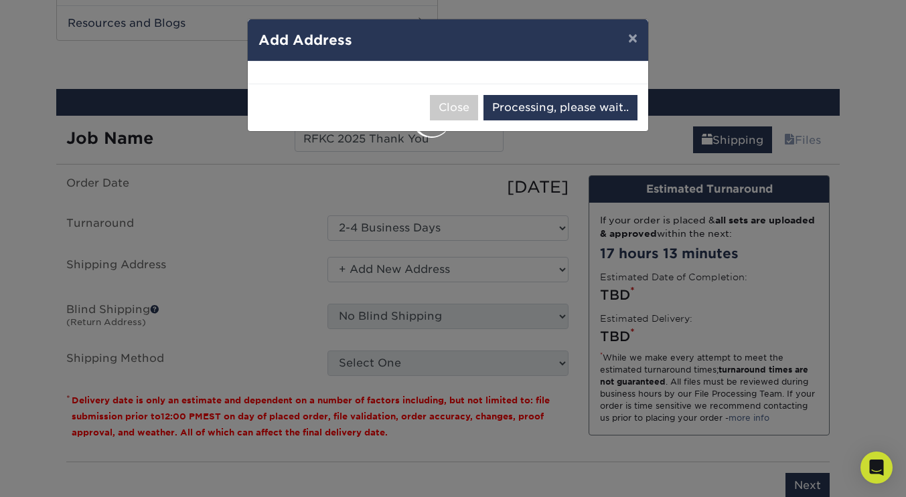
select select "285159"
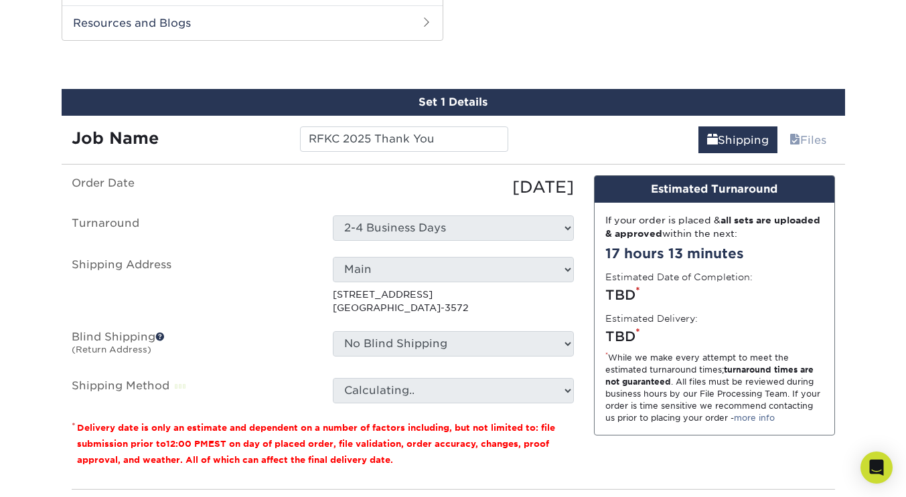
scroll to position [778, 0]
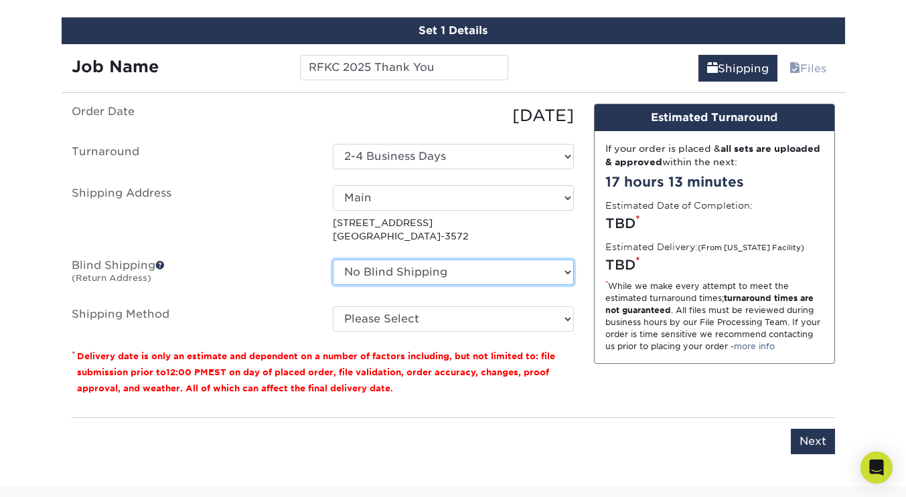
click at [564, 271] on select "No Blind Shipping + Add New Address" at bounding box center [453, 272] width 241 height 25
click at [571, 240] on p "[STREET_ADDRESS]" at bounding box center [453, 229] width 241 height 27
click at [164, 264] on span at bounding box center [159, 264] width 9 height 9
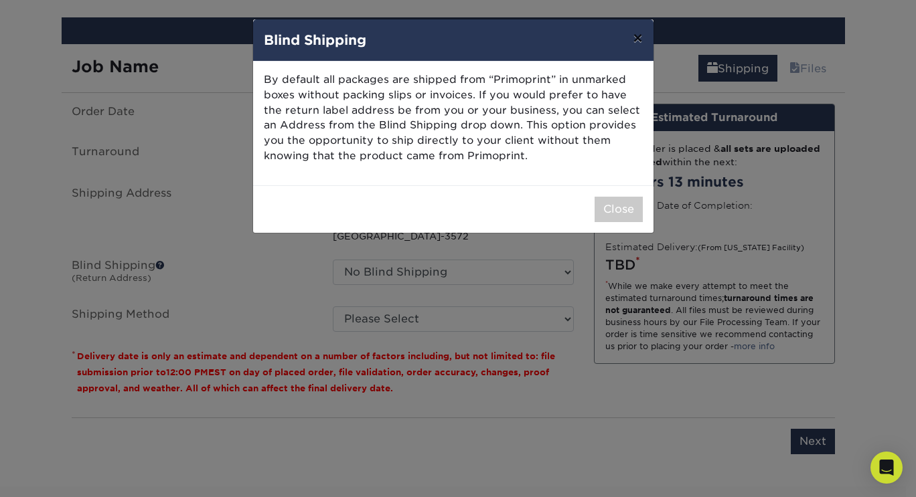
click at [644, 32] on button "×" at bounding box center [637, 37] width 31 height 37
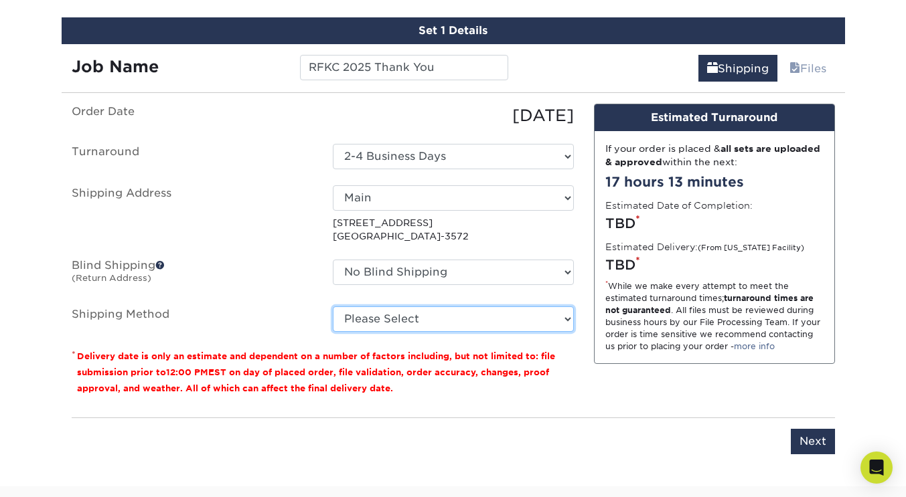
click at [414, 308] on select "Please Select Ground Shipping (+$23.28) 3 Day Shipping Service (+$30.15) 2 Day …" at bounding box center [453, 319] width 241 height 25
select select "03"
click at [333, 307] on select "Please Select Ground Shipping (+$23.28) 3 Day Shipping Service (+$30.15) 2 Day …" at bounding box center [453, 319] width 241 height 25
